Goal: Task Accomplishment & Management: Manage account settings

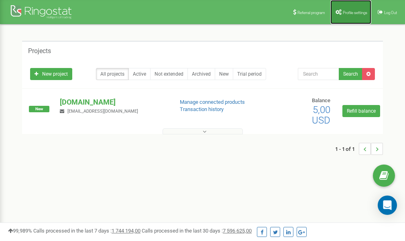
click at [357, 12] on span "Profile settings" at bounding box center [355, 12] width 25 height 4
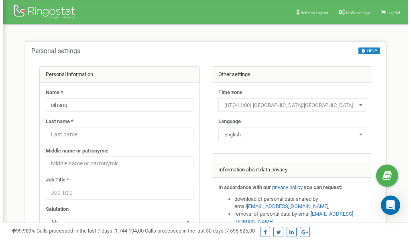
scroll to position [40, 0]
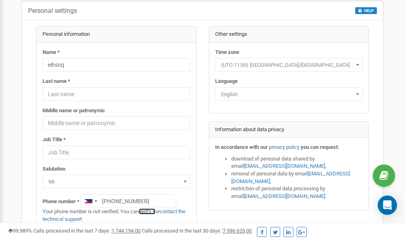
click at [152, 210] on link "verify it" at bounding box center [147, 211] width 16 height 6
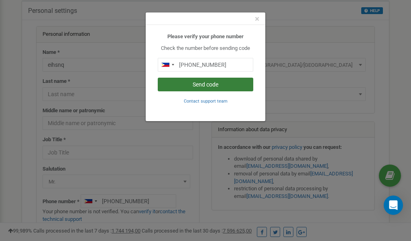
click at [200, 82] on button "Send code" at bounding box center [206, 85] width 96 height 14
